Goal: Information Seeking & Learning: Learn about a topic

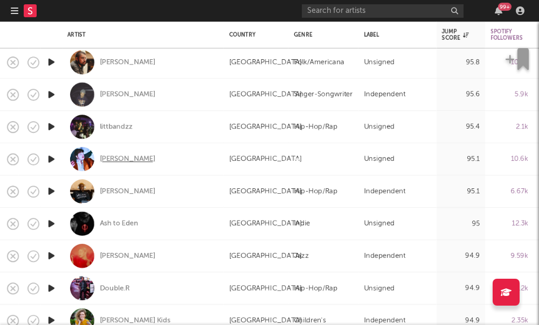
click at [114, 158] on div "Victor Jones" at bounding box center [127, 160] width 55 height 10
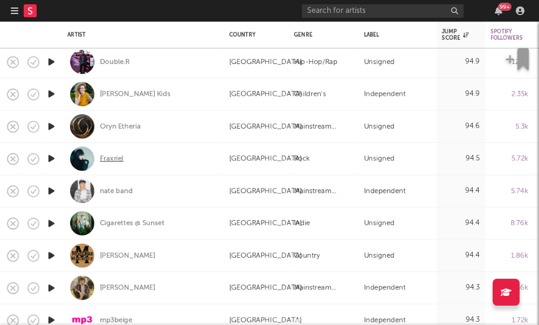
click at [115, 161] on div "Fraxriel" at bounding box center [112, 159] width 24 height 10
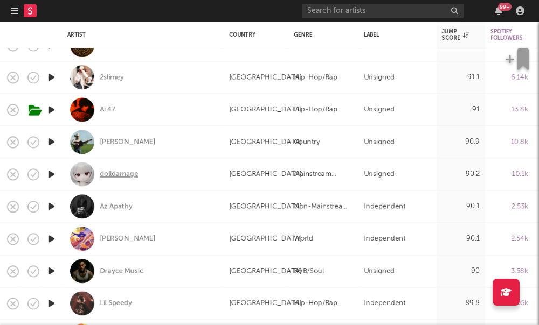
click at [121, 177] on div "dolldamage" at bounding box center [119, 175] width 38 height 10
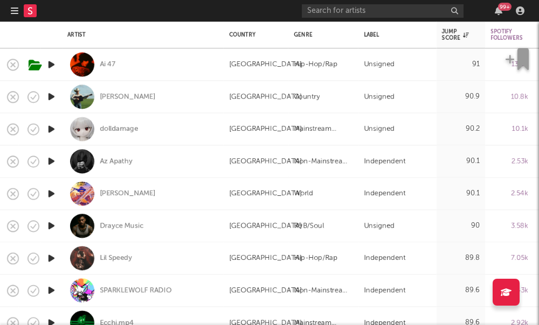
click at [13, 9] on icon "button" at bounding box center [15, 10] width 8 height 9
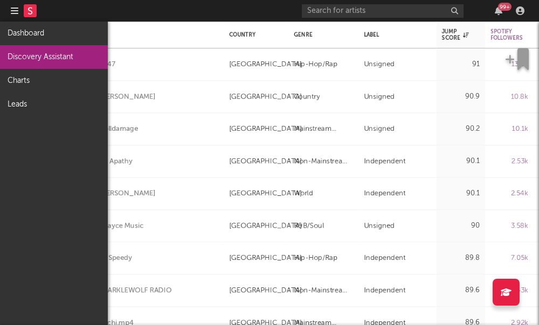
click at [46, 50] on link "Discovery Assistant" at bounding box center [54, 57] width 108 height 24
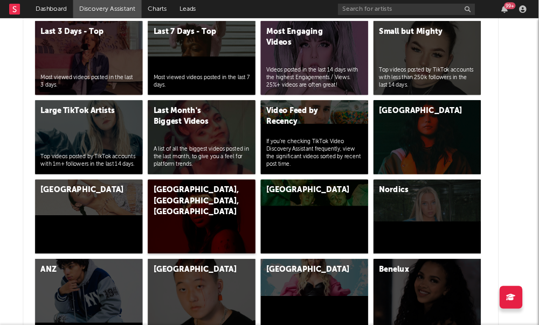
scroll to position [2843, 26]
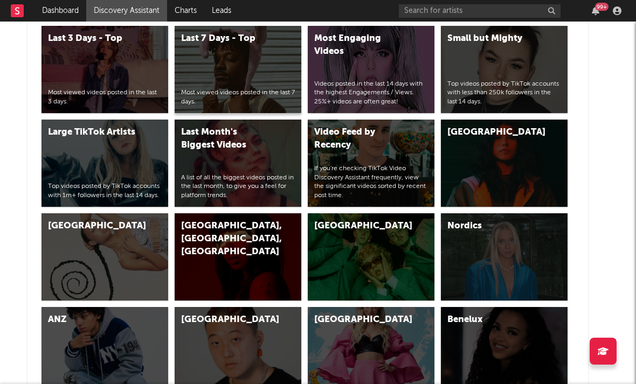
click at [226, 86] on div "Last 7 Days - Top Most viewed videos posted in the last 7 days." at bounding box center [238, 69] width 127 height 87
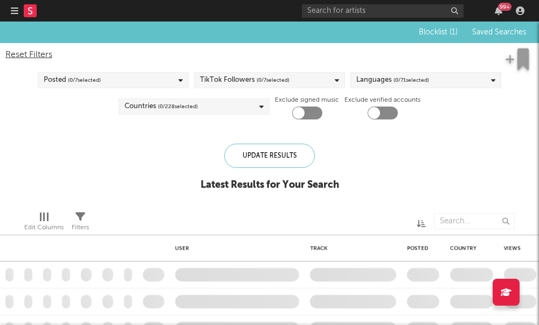
checkbox input "true"
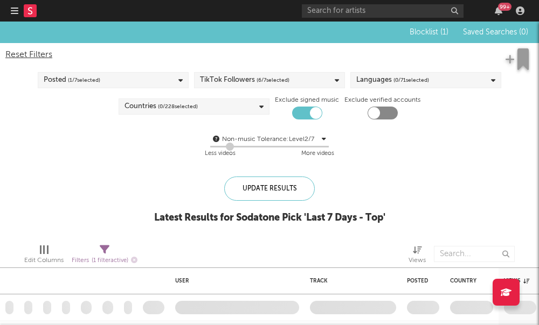
click at [304, 82] on div "TikTok Followers ( 6 / 7 selected)" at bounding box center [269, 80] width 151 height 16
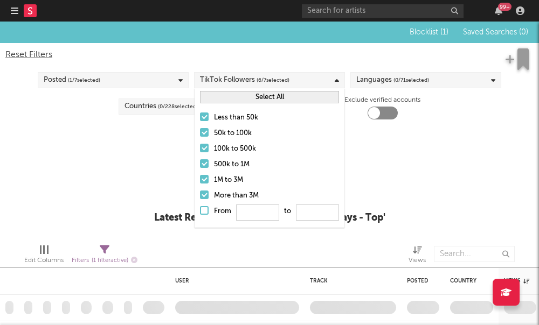
click at [201, 179] on div at bounding box center [204, 179] width 9 height 9
click at [200, 179] on input "1M to 3M" at bounding box center [200, 180] width 0 height 13
click at [206, 166] on div at bounding box center [204, 163] width 9 height 9
click at [200, 166] on input "500k to 1M" at bounding box center [200, 164] width 0 height 13
click at [204, 148] on div at bounding box center [204, 148] width 9 height 9
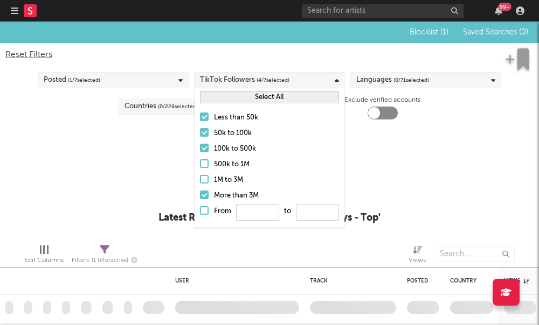
click at [200, 148] on input "100k to 500k" at bounding box center [200, 149] width 0 height 13
click at [204, 192] on div at bounding box center [204, 195] width 9 height 9
click at [200, 192] on input "More than 3M" at bounding box center [200, 196] width 0 height 13
click at [190, 149] on div "Non-music Tolerance: Level 2 / 7 2 Less videos More videos" at bounding box center [269, 146] width 528 height 27
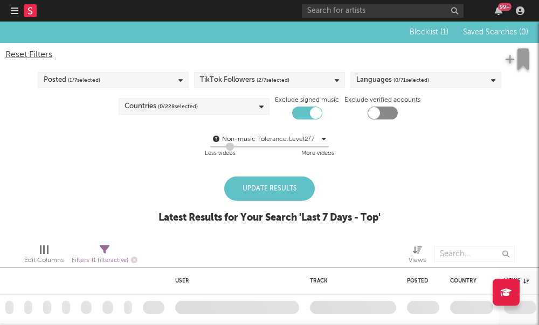
click at [407, 84] on span "( 0 / 71 selected)" at bounding box center [411, 80] width 36 height 13
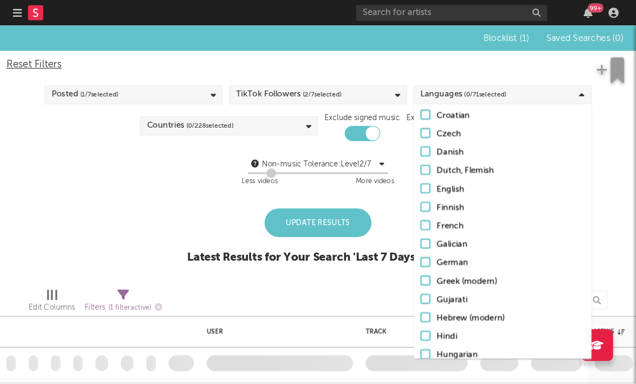
scroll to position [176, 0]
click at [357, 159] on div at bounding box center [360, 159] width 9 height 9
click at [356, 159] on input "English" at bounding box center [356, 160] width 0 height 13
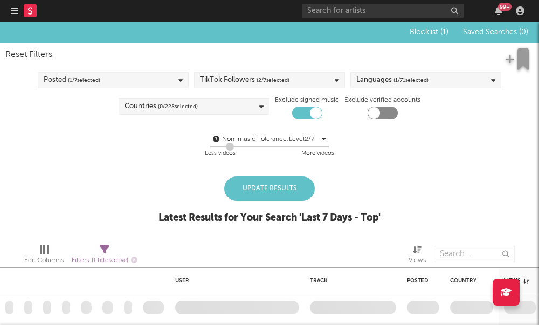
click at [169, 156] on div "Non-music Tolerance: Level 2 / 7 2 Less videos More videos" at bounding box center [269, 146] width 528 height 27
click at [192, 112] on span "( 0 / 228 selected)" at bounding box center [178, 106] width 40 height 13
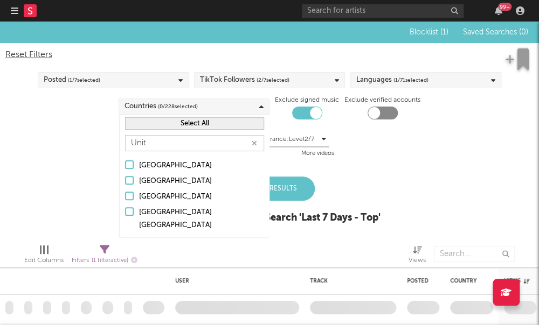
type input "Unit"
click at [176, 196] on div "United States" at bounding box center [201, 197] width 125 height 13
click at [125, 196] on input "United States" at bounding box center [125, 197] width 0 height 13
click at [325, 171] on div "Blocklist ( 1 ) Saved Searches ( 0 ) Reset Filters Posted ( 1 / 7 selected) Tik…" at bounding box center [269, 129] width 539 height 214
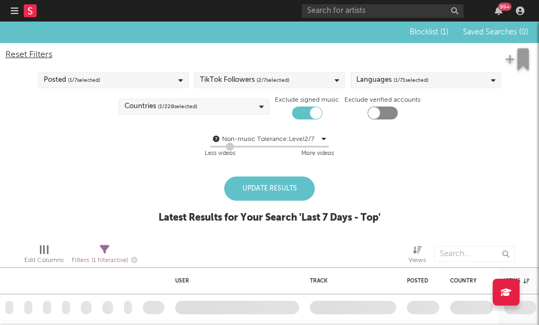
click at [287, 191] on div "Update Results" at bounding box center [269, 189] width 91 height 24
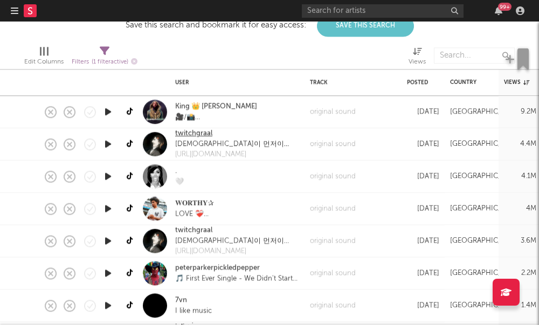
click at [204, 136] on link "twitchgraal" at bounding box center [193, 134] width 37 height 11
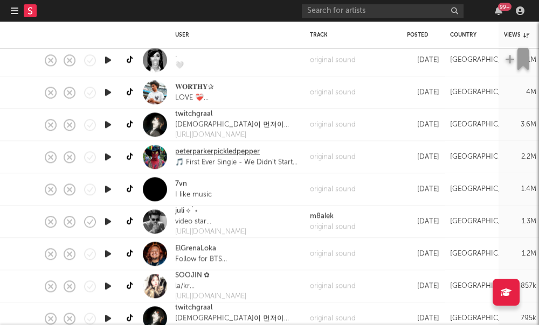
click at [188, 150] on link "peterparkerpickledpepper" at bounding box center [217, 152] width 85 height 11
click at [177, 183] on link "7vn" at bounding box center [181, 184] width 12 height 11
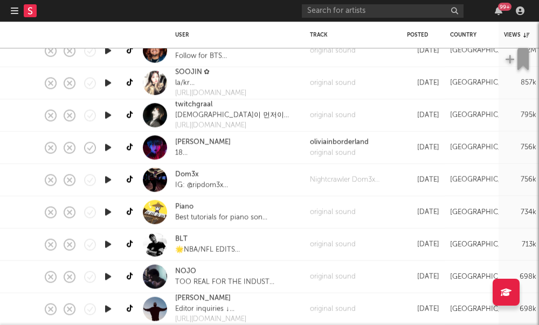
click at [174, 143] on div "olivia 18 Blurrr THX FOR 29K 🥳" at bounding box center [237, 148] width 135 height 32
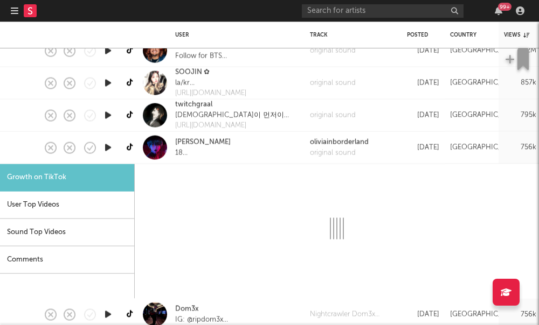
select select "1m"
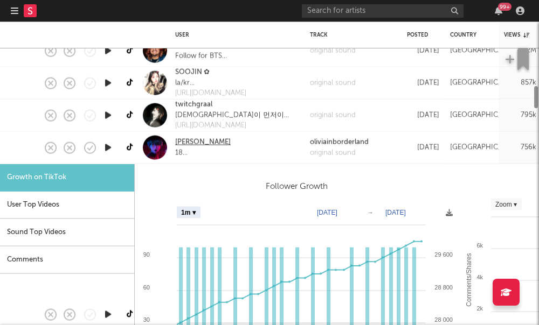
click at [177, 144] on link "olivia" at bounding box center [202, 142] width 55 height 11
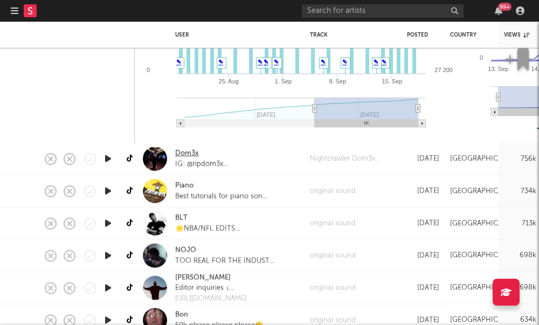
click at [185, 156] on link "Dom3x" at bounding box center [187, 154] width 24 height 11
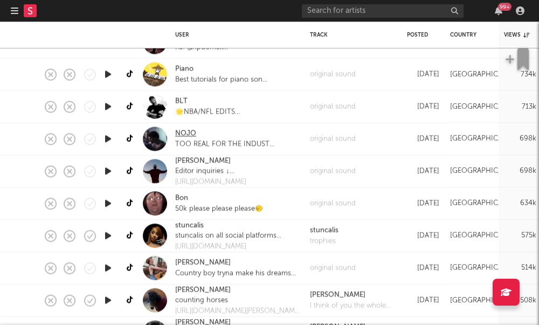
click at [183, 133] on link "NOJO" at bounding box center [185, 134] width 21 height 11
click at [191, 162] on link "Ryan Freeland" at bounding box center [202, 161] width 55 height 11
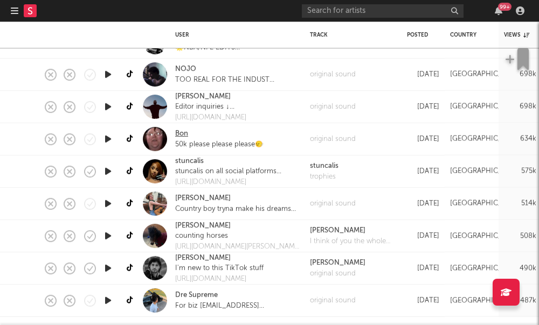
click at [177, 134] on link "Bon" at bounding box center [181, 134] width 13 height 11
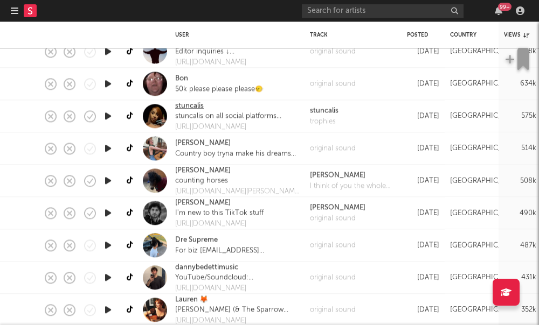
click at [187, 108] on link "stuncalis" at bounding box center [189, 106] width 29 height 11
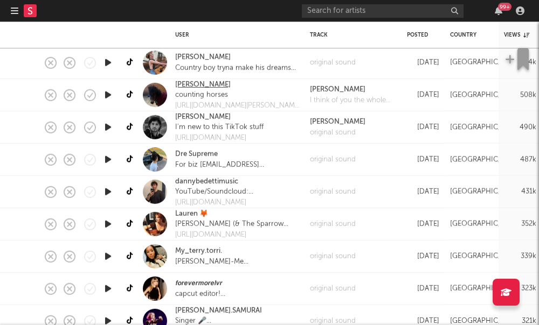
click at [187, 86] on link "tom siletto" at bounding box center [202, 84] width 55 height 11
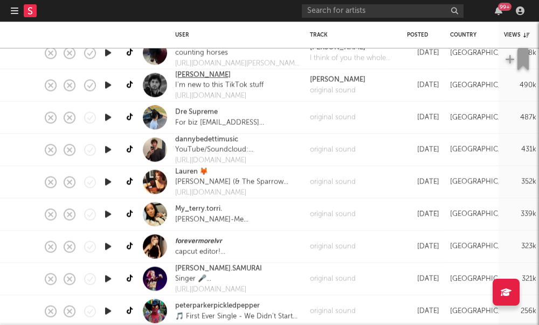
click at [191, 80] on link "Forest Slater" at bounding box center [202, 74] width 55 height 11
click at [199, 137] on link "dannybedettimusic" at bounding box center [206, 139] width 63 height 11
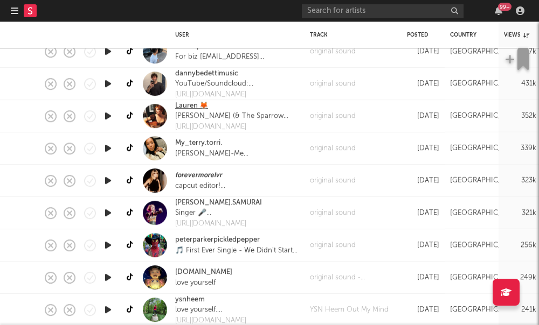
click at [181, 108] on link "Lauren 🦊" at bounding box center [191, 106] width 33 height 11
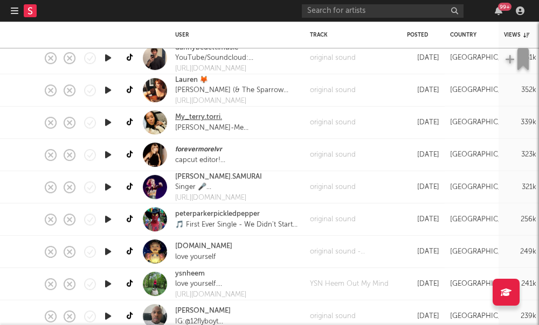
click at [186, 121] on link "My_terry.torri." at bounding box center [198, 118] width 47 height 11
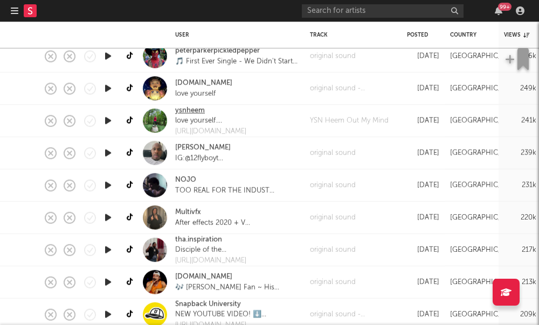
click at [180, 113] on link "ysnheem" at bounding box center [190, 110] width 30 height 11
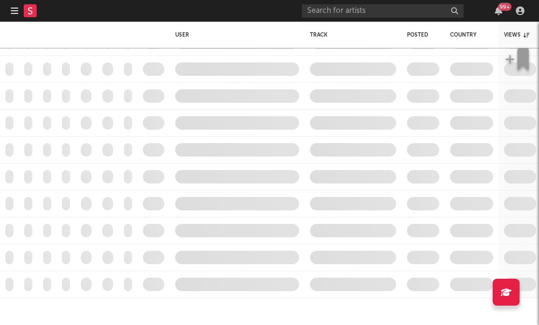
click at [12, 10] on icon "button" at bounding box center [15, 10] width 8 height 9
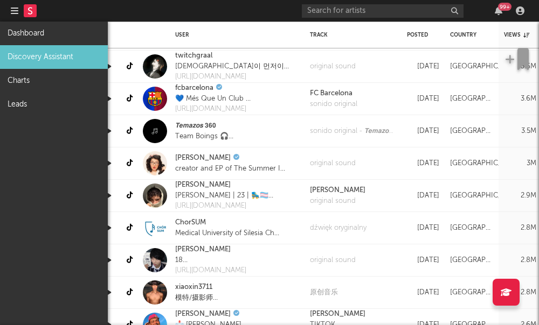
click at [48, 54] on link "Discovery Assistant" at bounding box center [54, 57] width 108 height 24
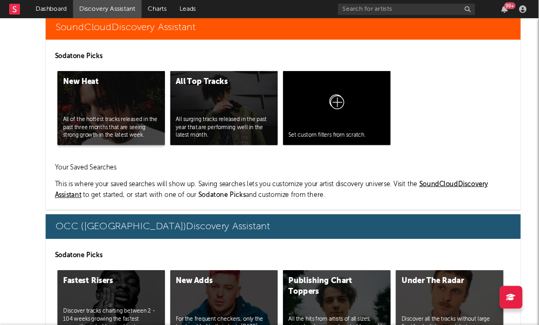
scroll to position [6624, 0]
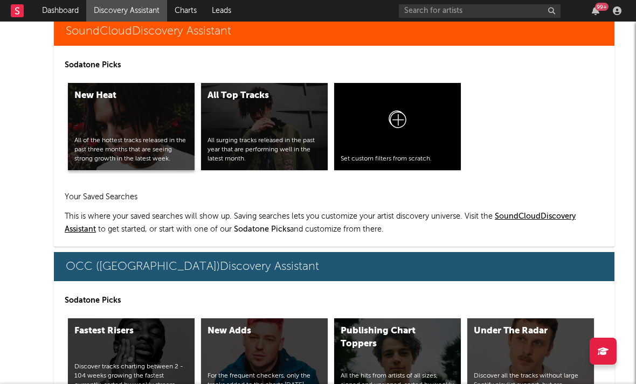
click at [155, 129] on div "New Heat All of the hottest tracks released in the past three months that are s…" at bounding box center [131, 126] width 127 height 87
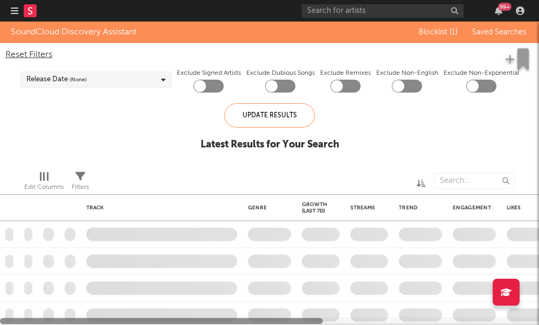
checkbox input "true"
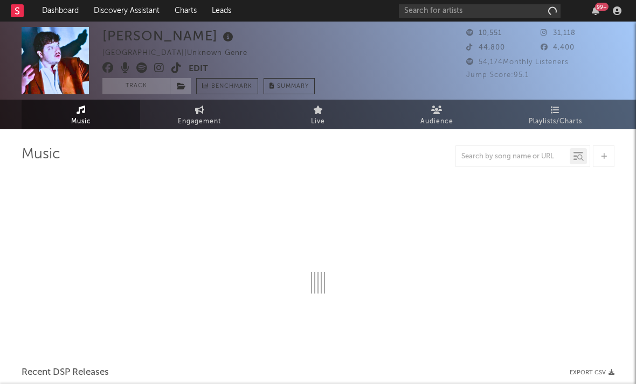
select select "1w"
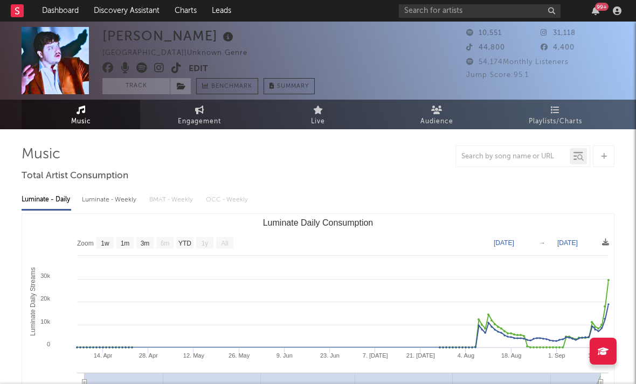
click at [163, 64] on icon at bounding box center [159, 67] width 10 height 11
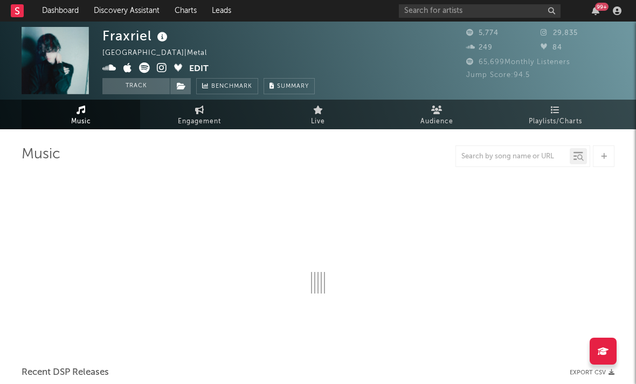
select select "1w"
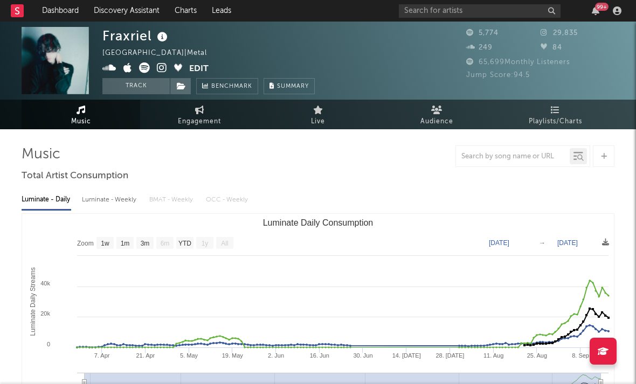
click at [163, 65] on icon at bounding box center [162, 67] width 10 height 11
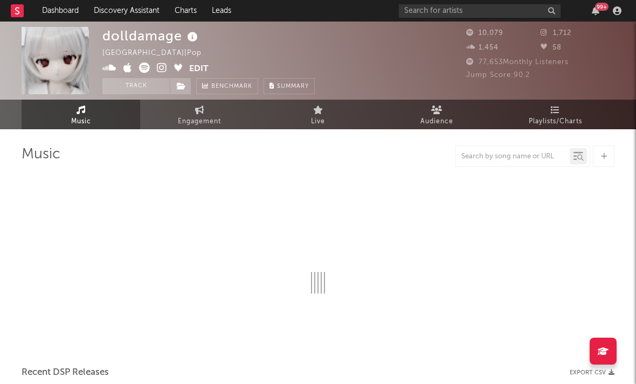
select select "6m"
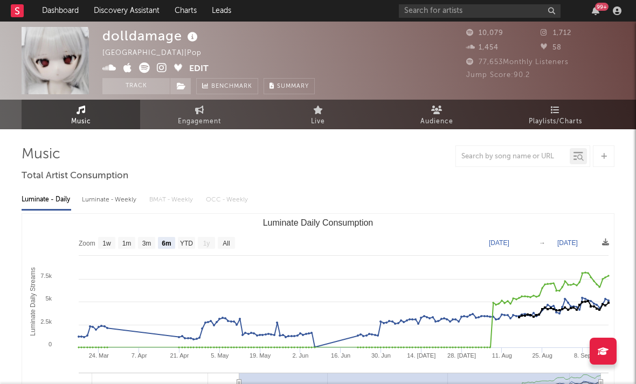
click at [163, 67] on icon at bounding box center [162, 67] width 10 height 11
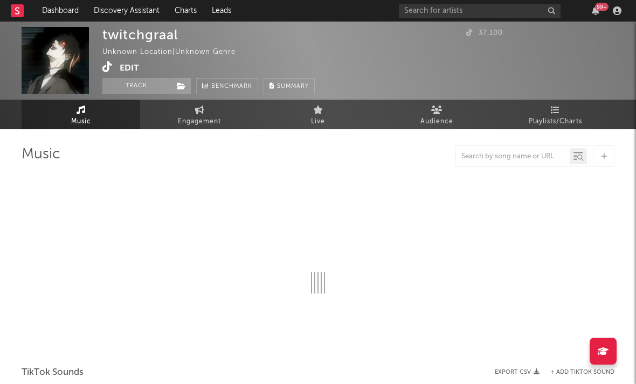
select select "1w"
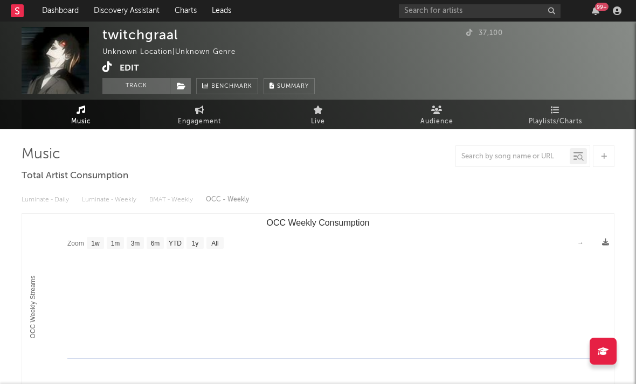
click at [107, 66] on icon at bounding box center [107, 66] width 10 height 11
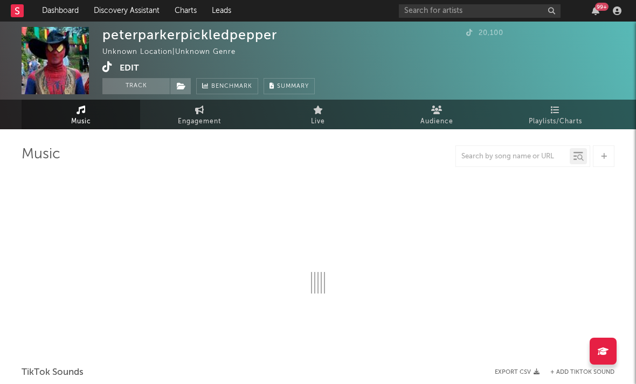
select select "1w"
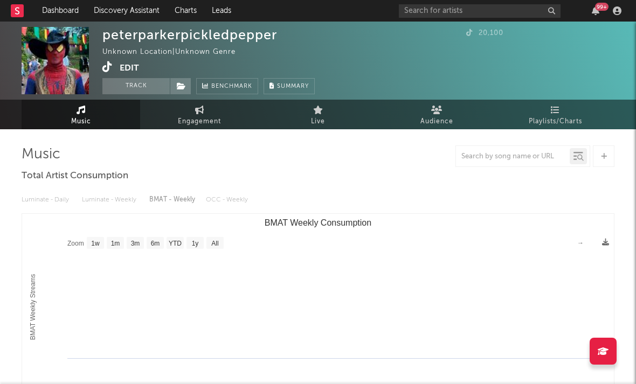
click at [106, 65] on icon at bounding box center [107, 66] width 10 height 11
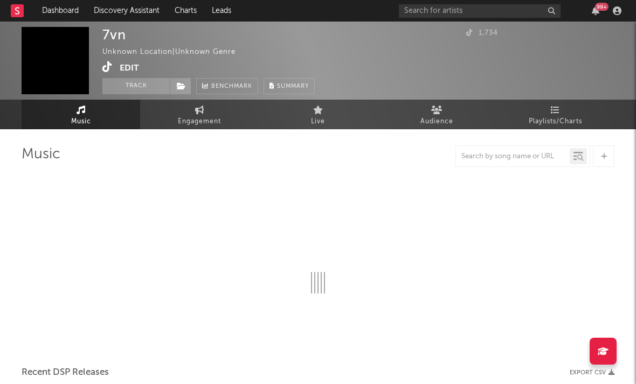
select select "1w"
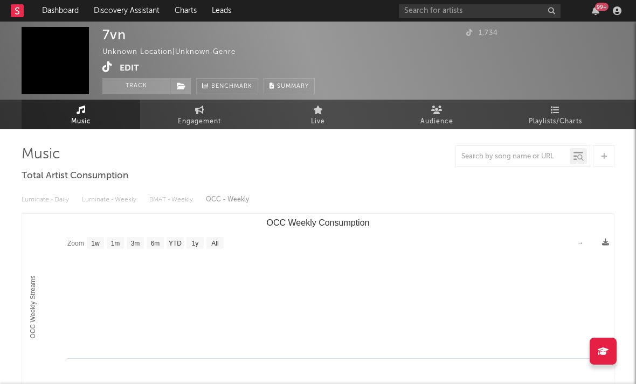
click at [102, 67] on div "7vn Unknown Location | Unknown Genre Edit Track Benchmark Summary 1,734" at bounding box center [318, 61] width 636 height 78
click at [107, 68] on icon at bounding box center [107, 66] width 10 height 11
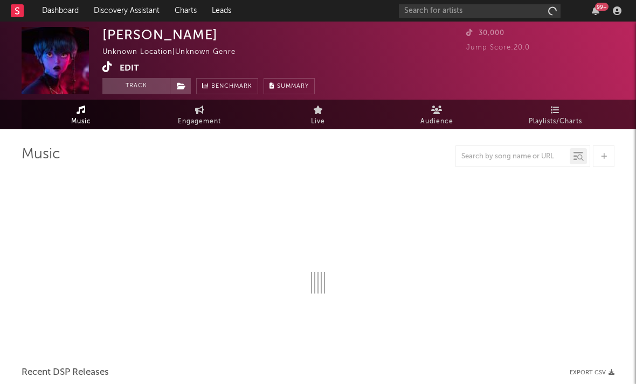
select select "1w"
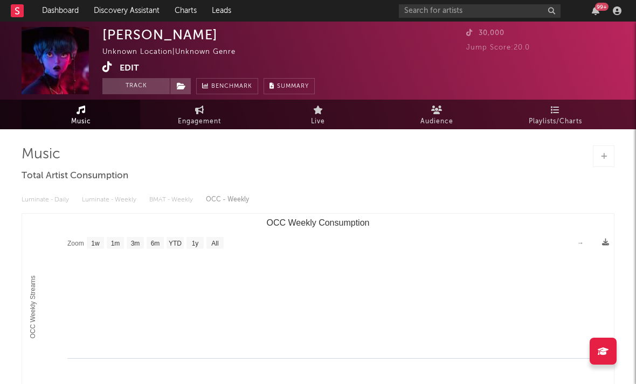
click at [99, 72] on div "[PERSON_NAME] Unknown Location | Unknown Genre Edit Track Benchmark Summary 30,…" at bounding box center [318, 61] width 636 height 78
click at [106, 69] on icon at bounding box center [107, 66] width 10 height 11
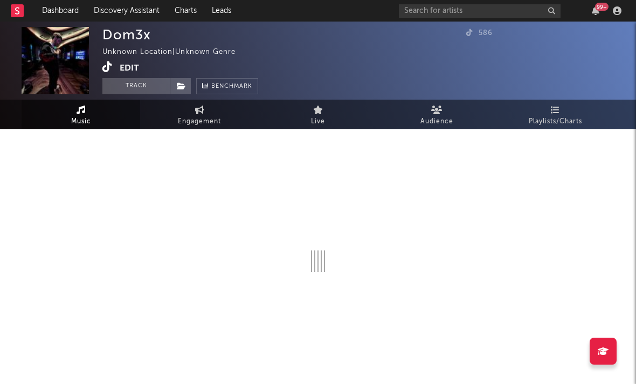
click at [107, 63] on icon at bounding box center [107, 66] width 10 height 11
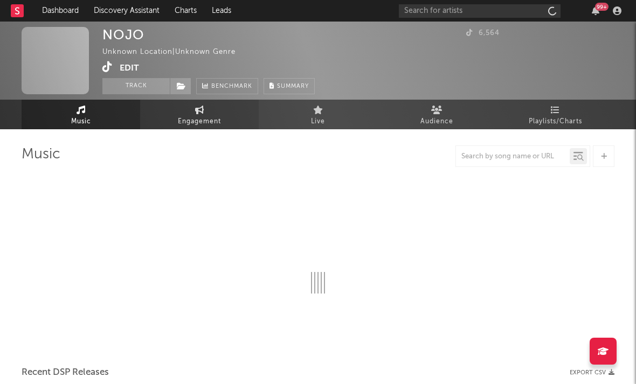
select select "1w"
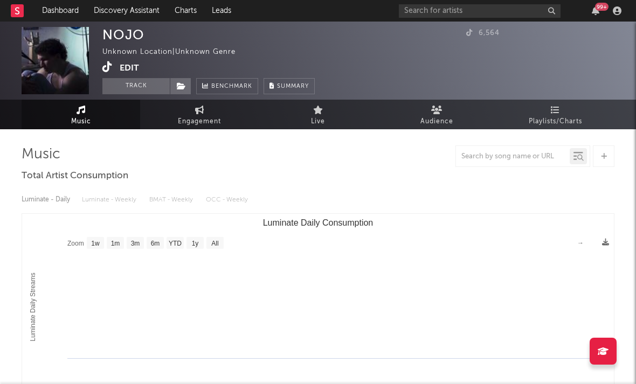
click at [109, 67] on icon at bounding box center [107, 66] width 10 height 11
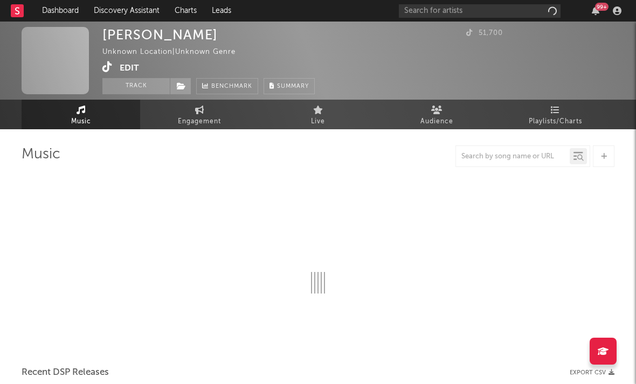
select select "1w"
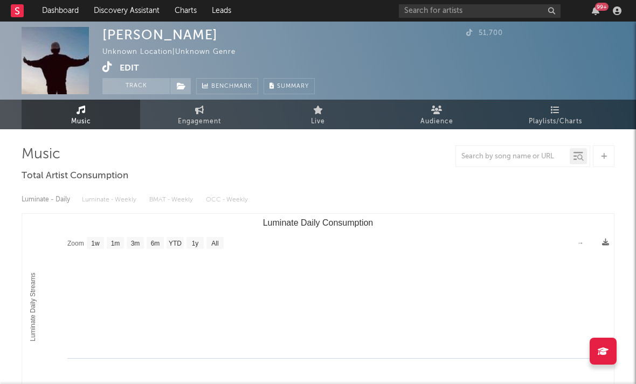
click at [108, 67] on icon at bounding box center [107, 66] width 10 height 11
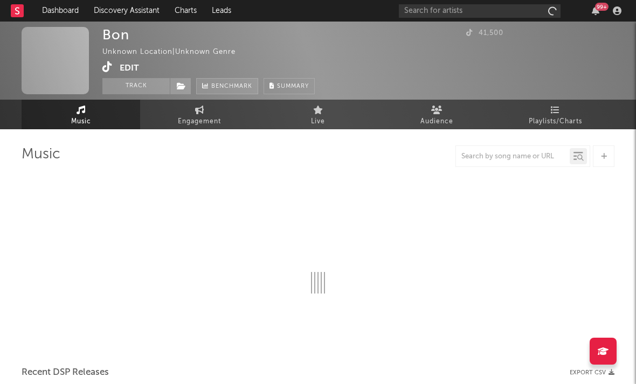
select select "1w"
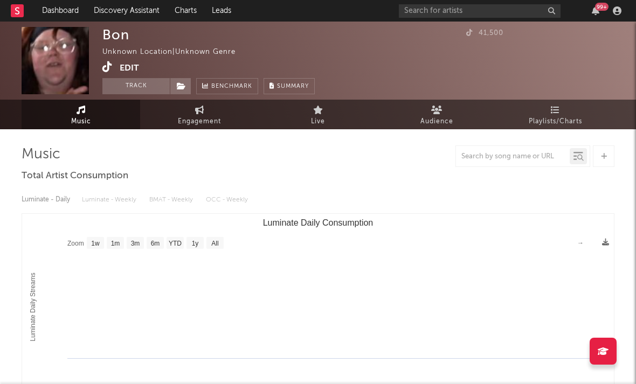
click at [106, 66] on icon at bounding box center [107, 66] width 10 height 11
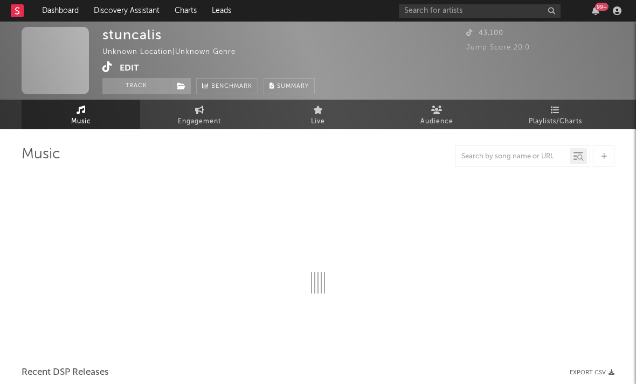
select select "1w"
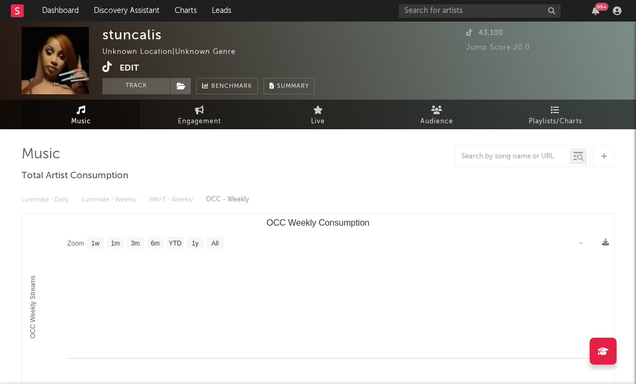
click at [106, 67] on icon at bounding box center [107, 66] width 10 height 11
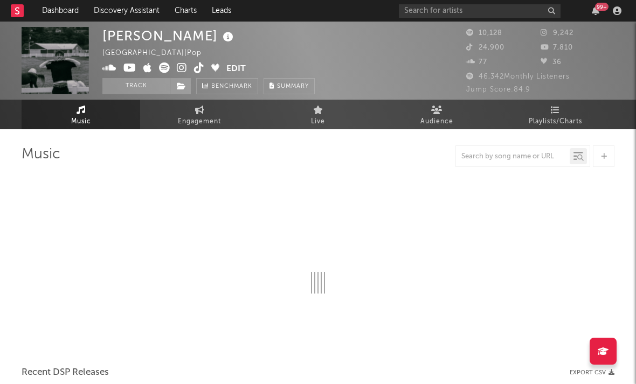
select select "6m"
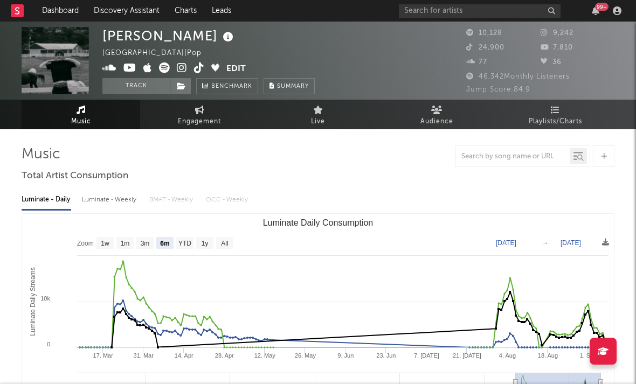
click at [179, 68] on icon at bounding box center [182, 67] width 10 height 11
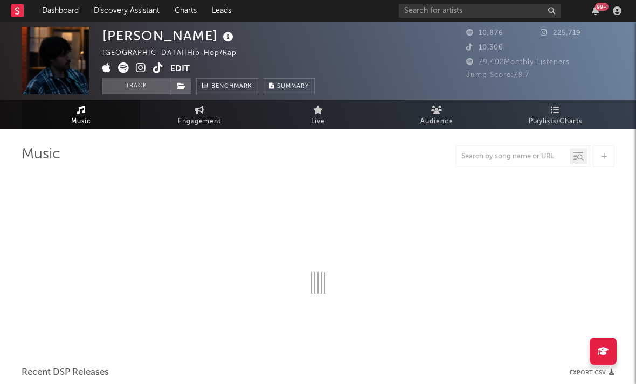
select select "6m"
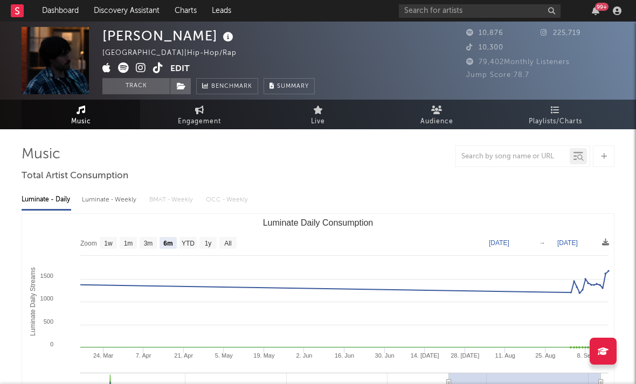
click at [143, 67] on icon at bounding box center [141, 67] width 10 height 11
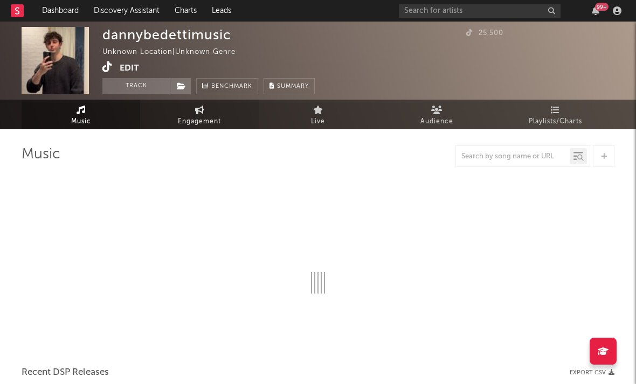
select select "1w"
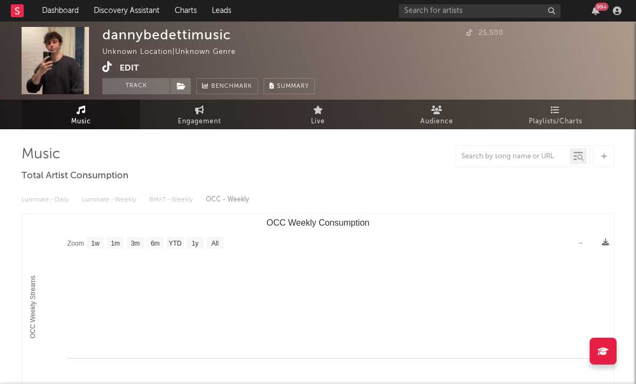
click at [105, 68] on icon at bounding box center [107, 66] width 10 height 11
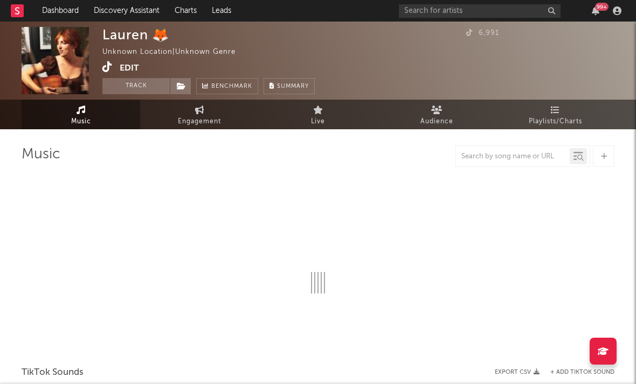
select select "1w"
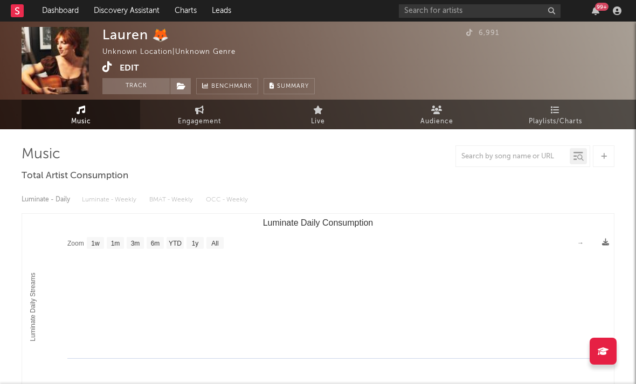
click at [105, 68] on icon at bounding box center [107, 66] width 10 height 11
click at [102, 64] on icon at bounding box center [107, 66] width 10 height 11
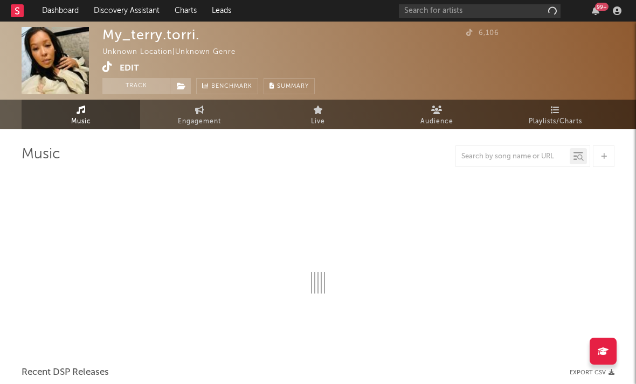
select select "1w"
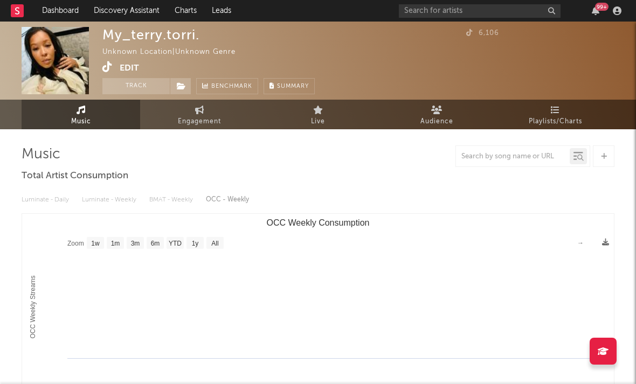
click at [103, 69] on icon at bounding box center [107, 66] width 10 height 11
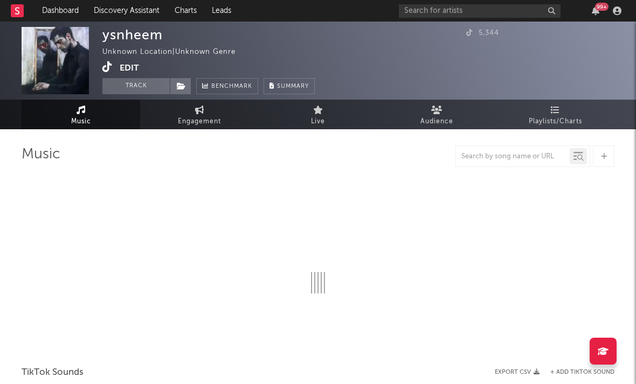
select select "1w"
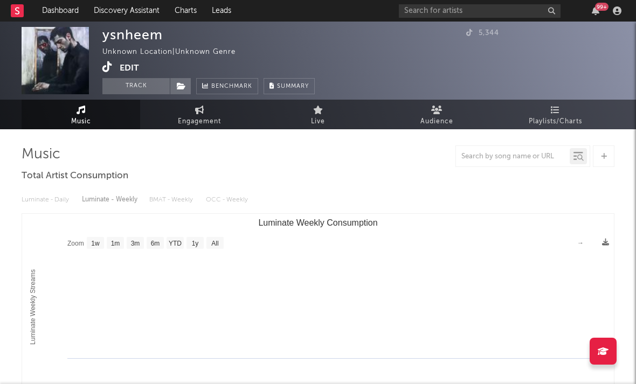
click at [109, 66] on icon at bounding box center [107, 66] width 10 height 11
